Goal: Navigation & Orientation: Find specific page/section

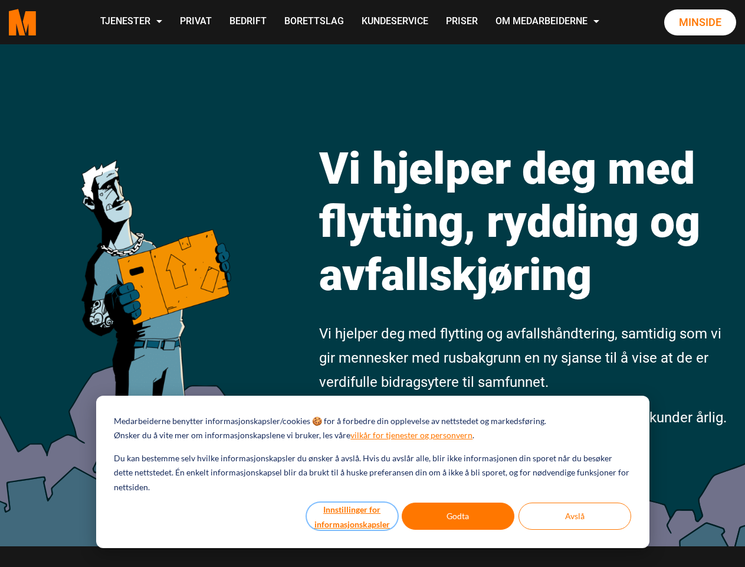
click at [353, 516] on button "Innstillinger for informasjonskapsler" at bounding box center [352, 515] width 91 height 27
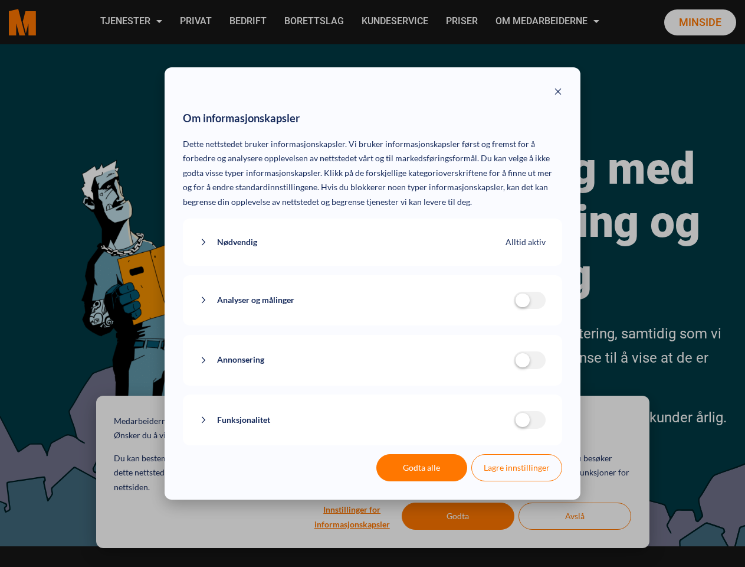
click at [459, 516] on div "Om informasjonskapsler Dette nettstedet bruker informasjonskapsler. Vi bruker i…" at bounding box center [372, 283] width 745 height 567
click at [575, 516] on div "Om informasjonskapsler Dette nettstedet bruker informasjonskapsler. Vi bruker i…" at bounding box center [372, 283] width 745 height 567
click at [130, 22] on div "Om informasjonskapsler Dette nettstedet bruker informasjonskapsler. Vi bruker i…" at bounding box center [372, 283] width 745 height 567
click at [549, 22] on div "Om informasjonskapsler Dette nettstedet bruker informasjonskapsler. Vi bruker i…" at bounding box center [372, 283] width 745 height 567
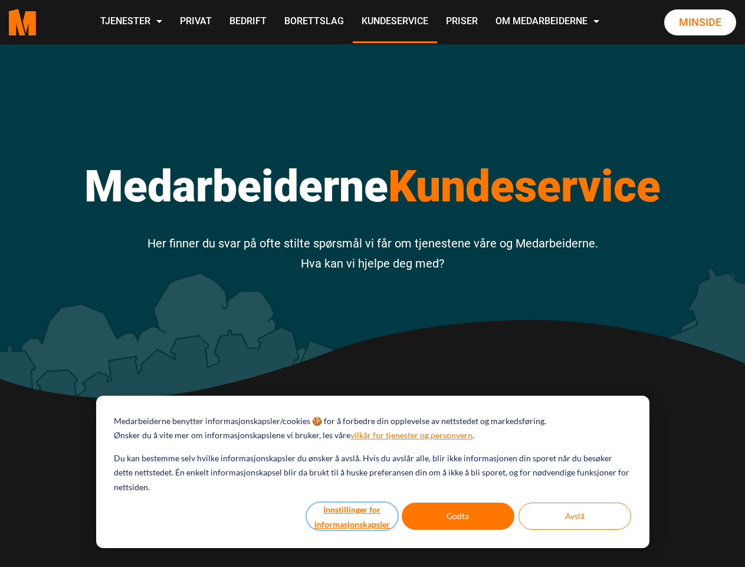
click at [353, 516] on button "Innstillinger for informasjonskapsler" at bounding box center [352, 515] width 91 height 27
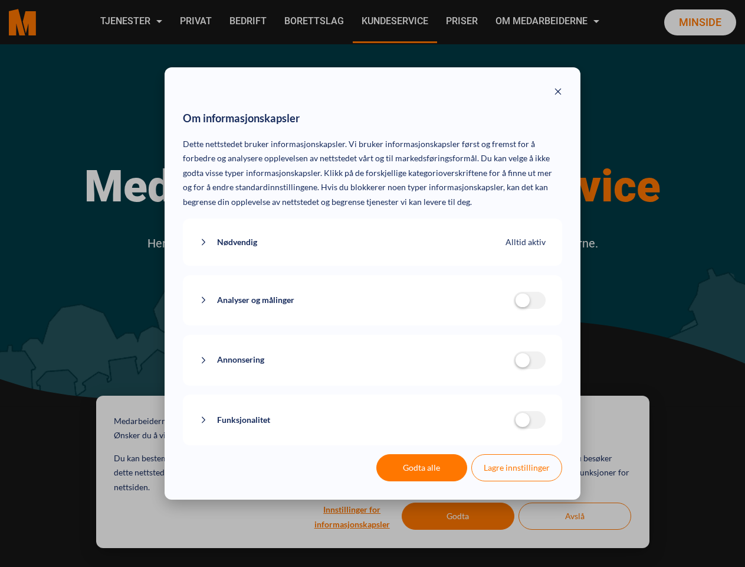
click at [459, 516] on div "Om informasjonskapsler Dette nettstedet bruker informasjonskapsler. Vi bruker i…" at bounding box center [372, 283] width 745 height 567
click at [575, 516] on div "Om informasjonskapsler Dette nettstedet bruker informasjonskapsler. Vi bruker i…" at bounding box center [372, 283] width 745 height 567
click at [130, 22] on div "Om informasjonskapsler Dette nettstedet bruker informasjonskapsler. Vi bruker i…" at bounding box center [372, 283] width 745 height 567
click at [549, 22] on div "Om informasjonskapsler Dette nettstedet bruker informasjonskapsler. Vi bruker i…" at bounding box center [372, 283] width 745 height 567
